Goal: Task Accomplishment & Management: Understand process/instructions

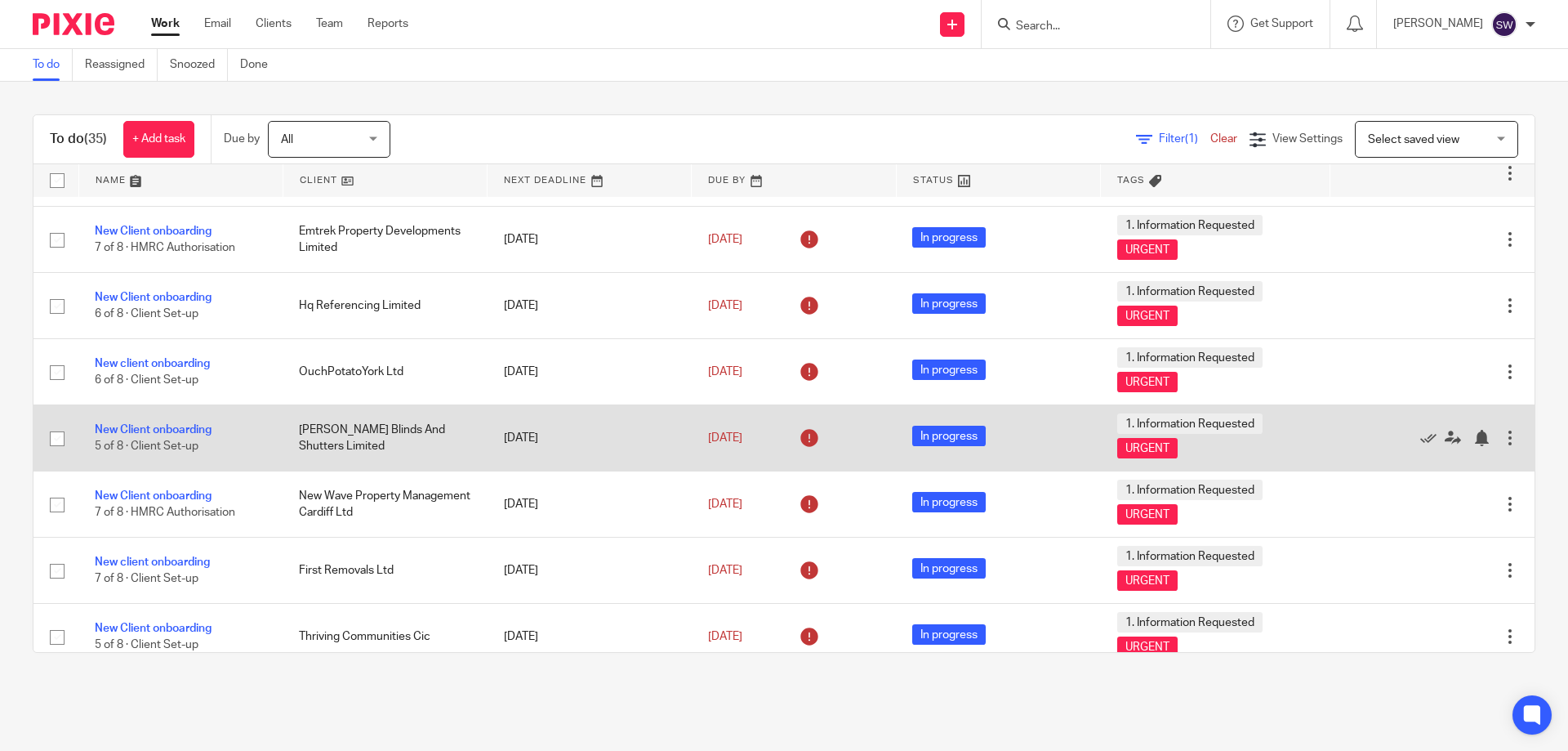
scroll to position [735, 0]
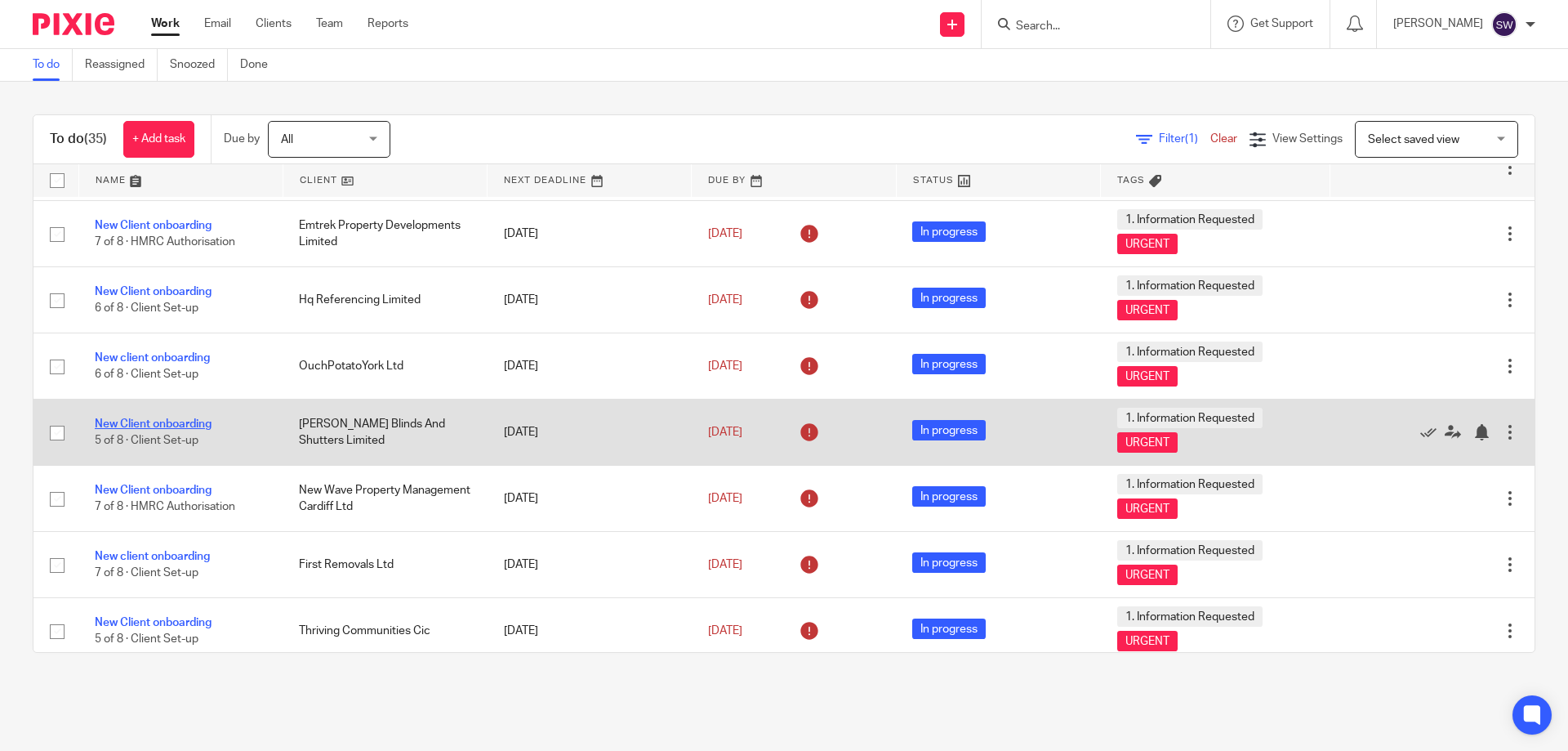
click at [159, 427] on link "New Client onboarding" at bounding box center [153, 424] width 117 height 11
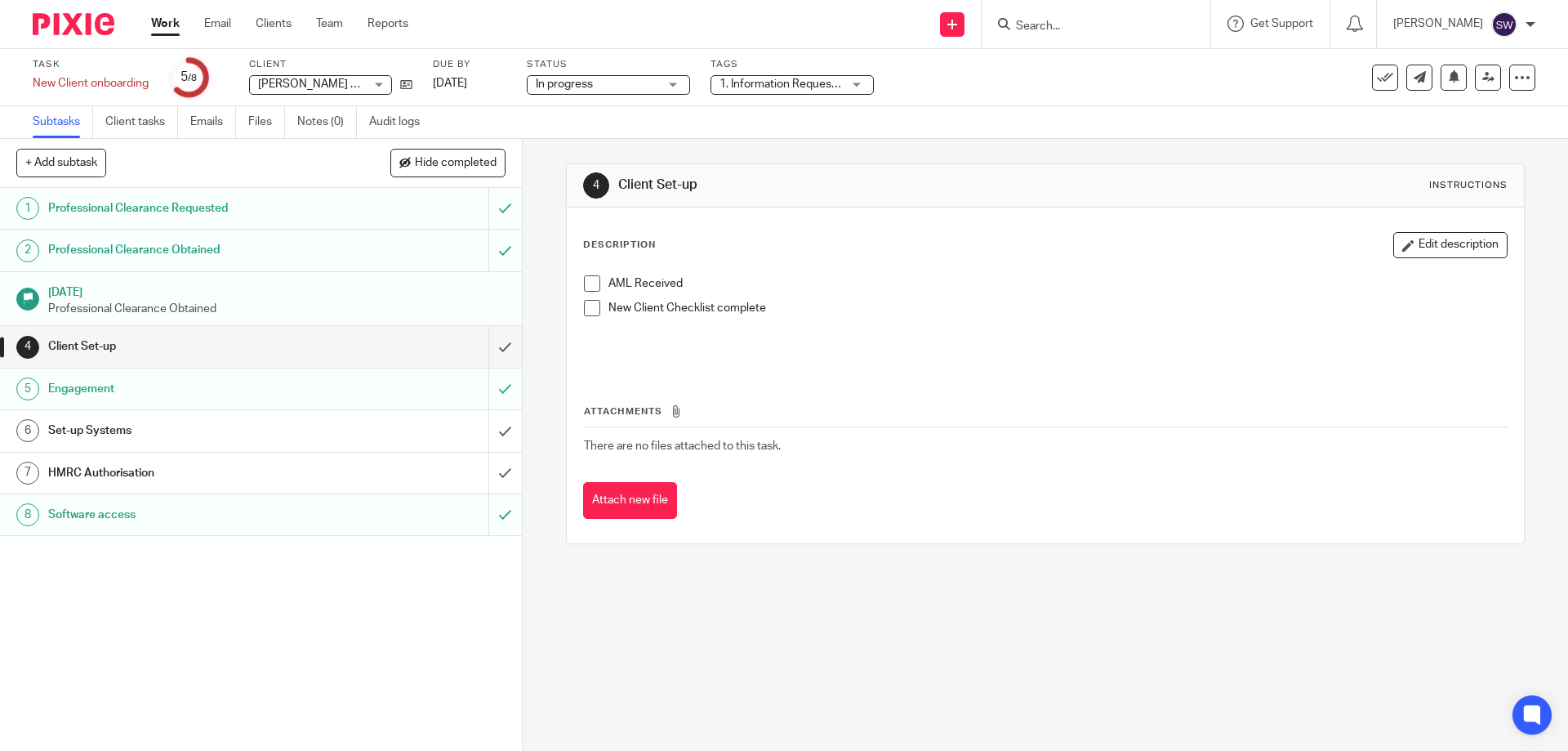
click at [589, 308] on span at bounding box center [592, 307] width 16 height 16
click at [191, 433] on h1 "Set-up Systems" at bounding box center [189, 431] width 282 height 24
